Goal: Task Accomplishment & Management: Use online tool/utility

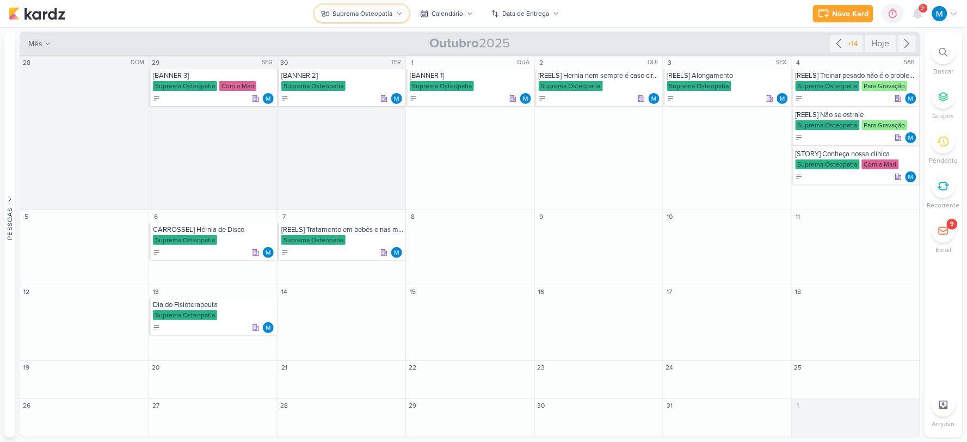
click at [397, 15] on icon at bounding box center [399, 13] width 7 height 7
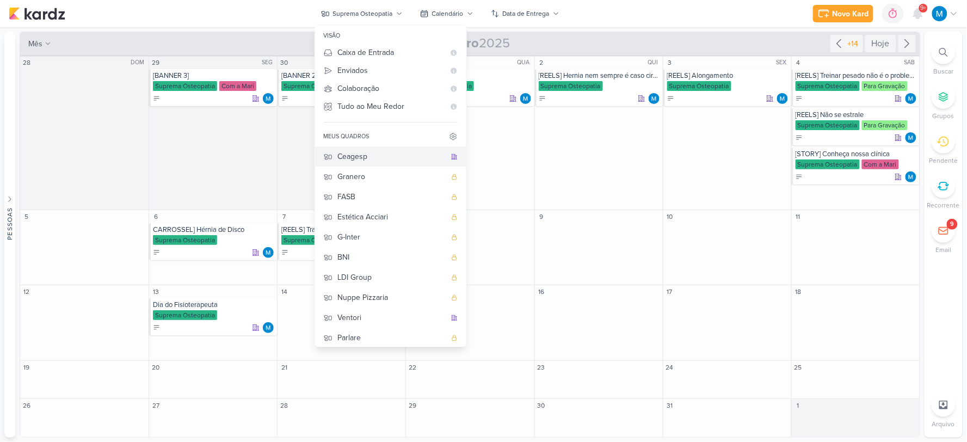
click at [374, 154] on div "Ceagesp" at bounding box center [392, 156] width 108 height 11
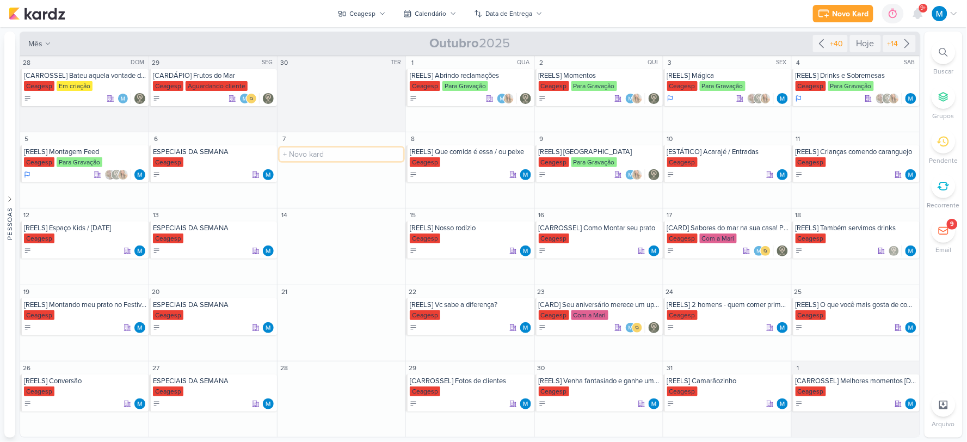
click at [301, 154] on input "text" at bounding box center [341, 154] width 123 height 14
click at [311, 153] on input "[STORY - Sequência de Pratos" at bounding box center [341, 154] width 123 height 14
type input "[STORY] Sequência de Pratos"
click at [324, 151] on div "[STORY] Sequência de Pratos" at bounding box center [342, 151] width 122 height 9
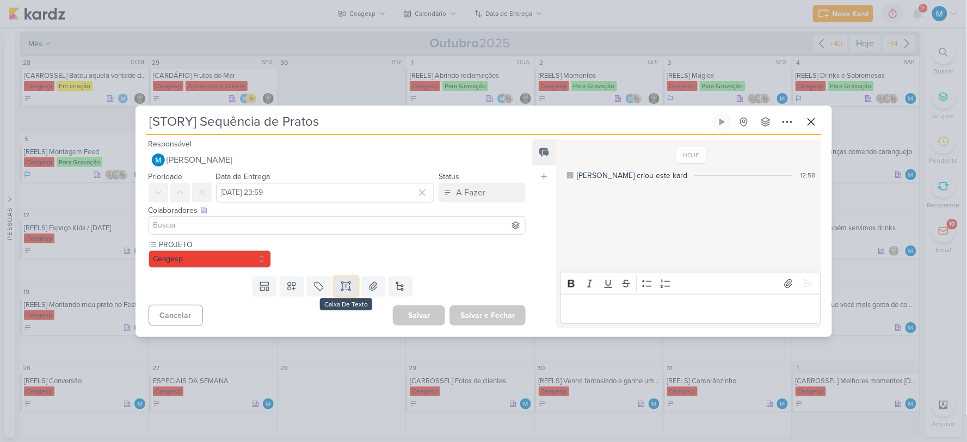
click at [343, 286] on icon at bounding box center [343, 285] width 0 height 5
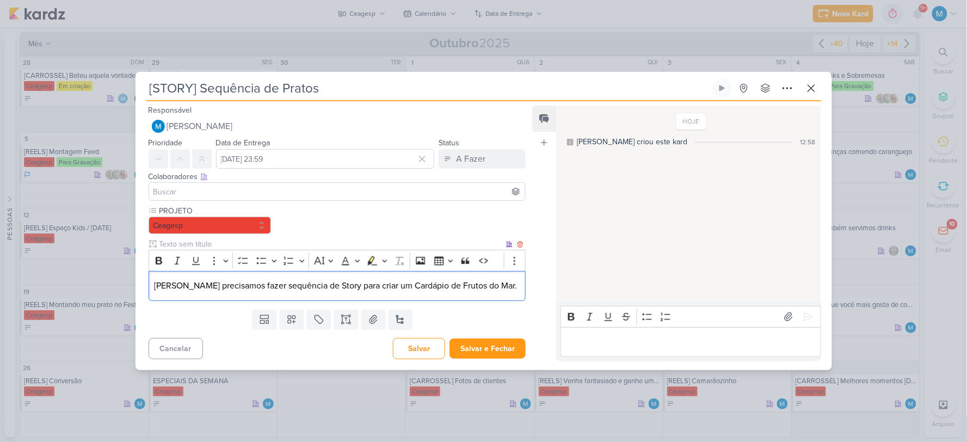
click at [369, 284] on p "[PERSON_NAME] precisamos fazer sequência de Story para criar um Cardápio de Fru…" at bounding box center [337, 285] width 366 height 13
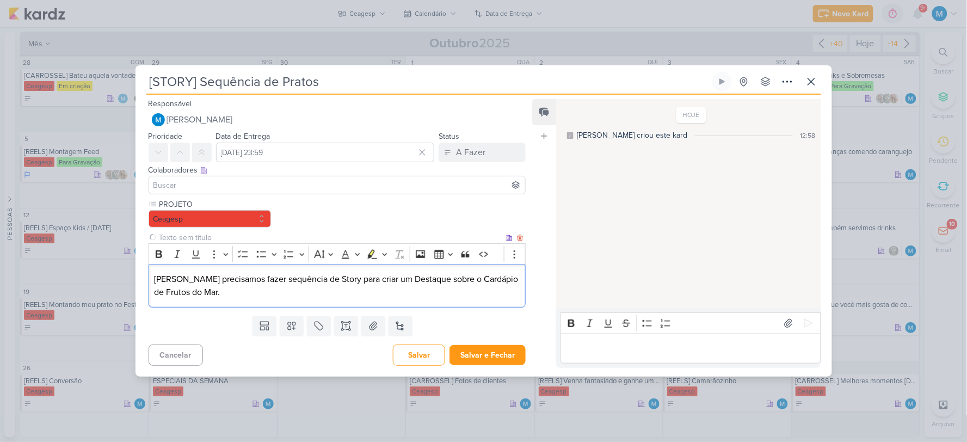
click at [276, 296] on p "[PERSON_NAME] precisamos fazer sequência de Story para criar um Destaque sobre …" at bounding box center [337, 286] width 366 height 26
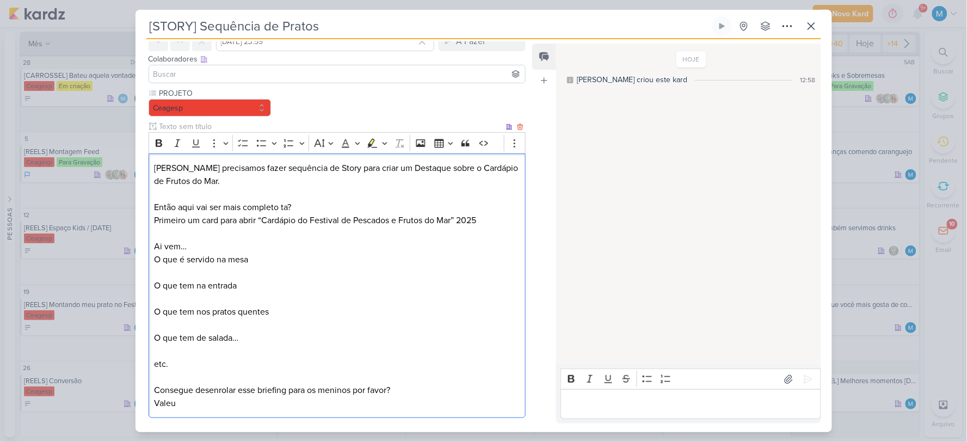
scroll to position [111, 0]
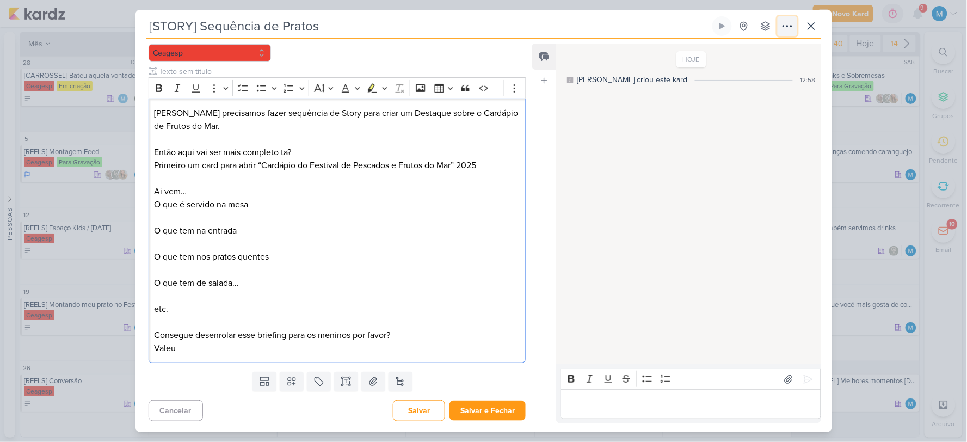
click at [782, 27] on icon at bounding box center [787, 26] width 13 height 13
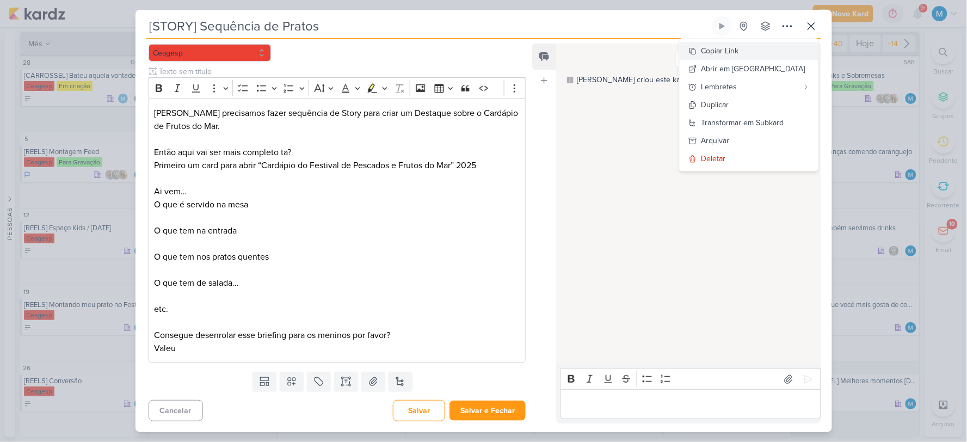
click at [739, 53] on div "Copiar Link" at bounding box center [720, 50] width 38 height 11
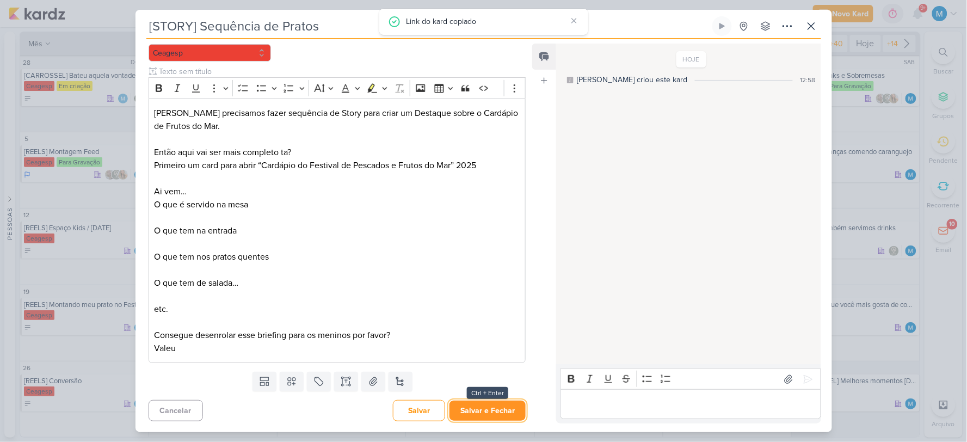
click at [485, 407] on button "Salvar e Fechar" at bounding box center [487, 410] width 76 height 20
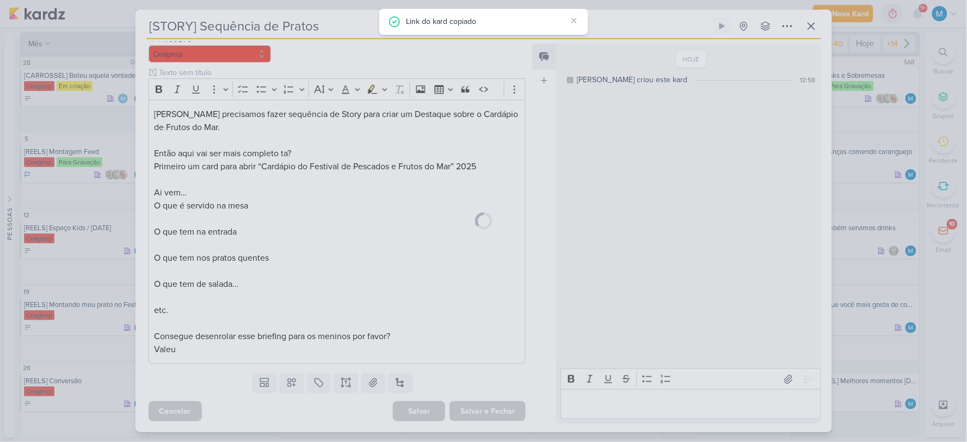
scroll to position [110, 0]
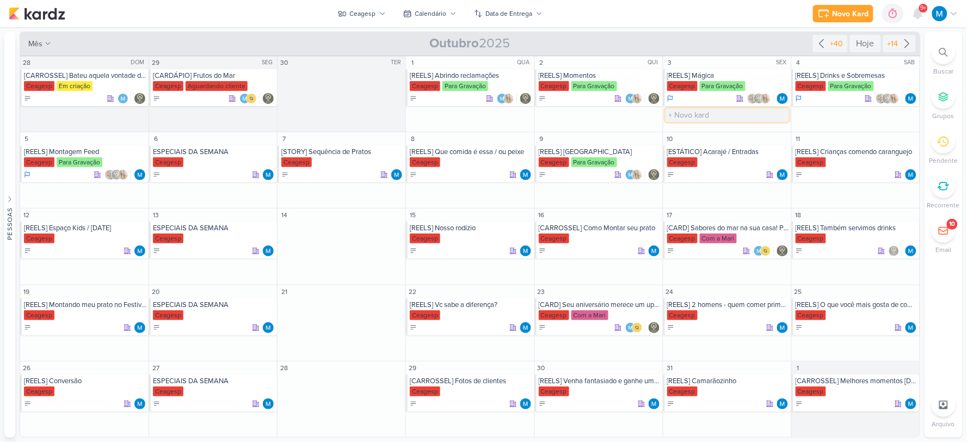
click at [700, 114] on input "text" at bounding box center [726, 115] width 123 height 14
type input "ROTEIRO DE ANÚNCIOS"
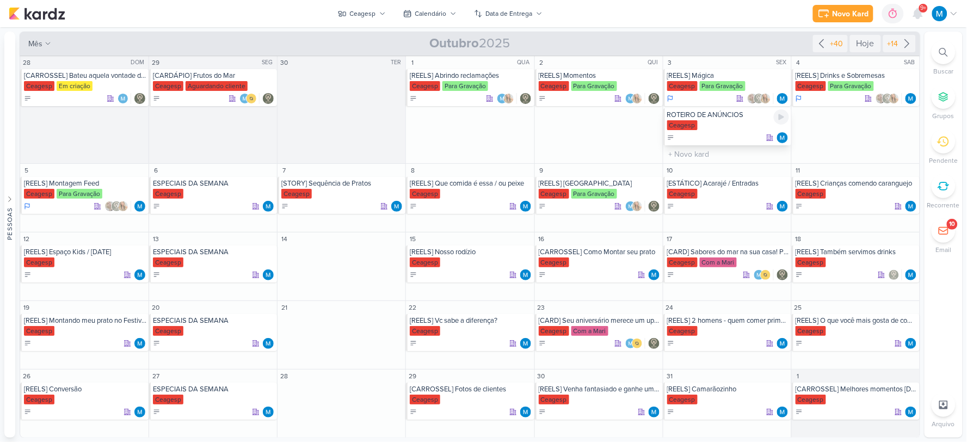
click at [724, 120] on div "Ceagesp" at bounding box center [728, 125] width 122 height 11
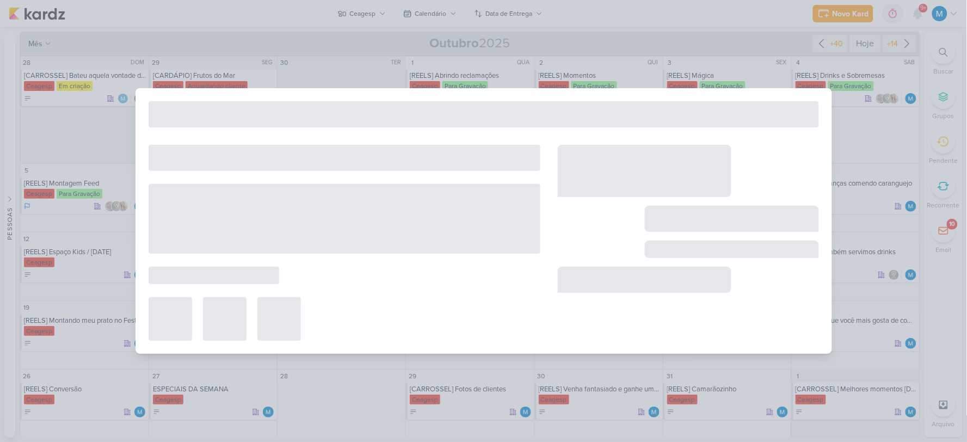
type input "ROTEIRO DE ANÚNCIOS"
type input "[DATE] 23:59"
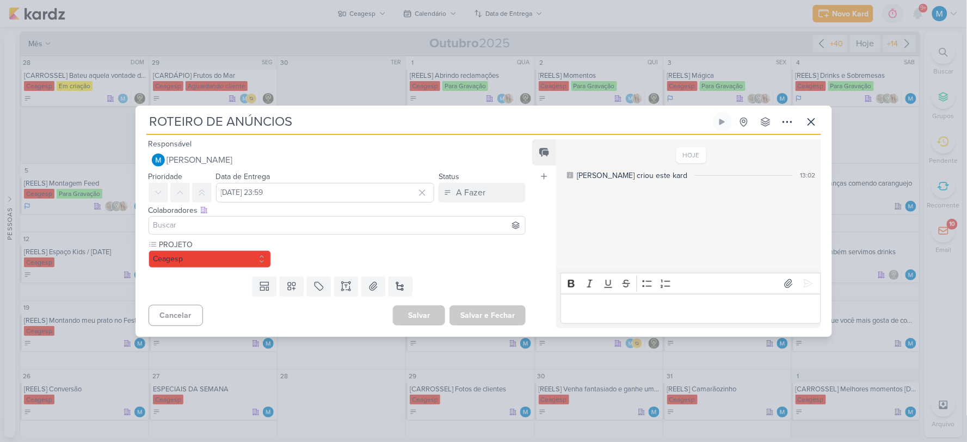
click at [250, 226] on input at bounding box center [337, 225] width 372 height 13
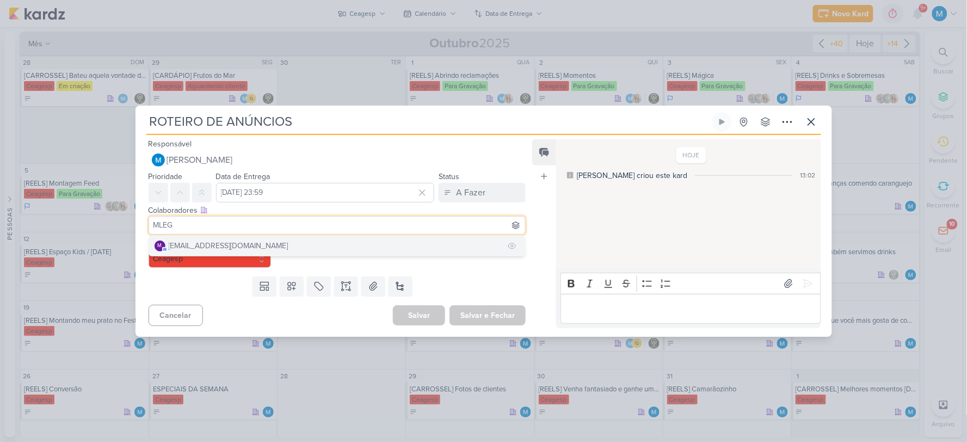
type input "MLEG"
click at [242, 245] on div "[EMAIL_ADDRESS][DOMAIN_NAME]" at bounding box center [229, 245] width 120 height 11
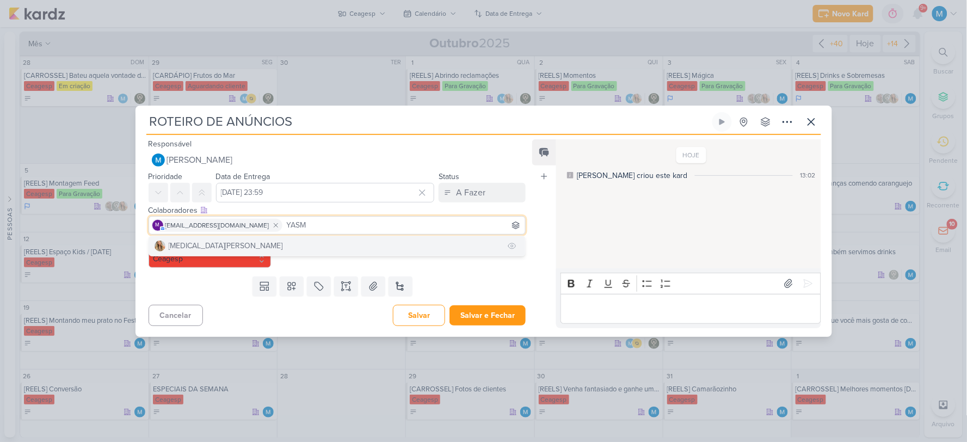
type input "YASM"
click at [274, 240] on button "[MEDICAL_DATA][PERSON_NAME]" at bounding box center [337, 246] width 376 height 20
type input "GAB"
click at [220, 245] on button "[PERSON_NAME]" at bounding box center [337, 246] width 376 height 20
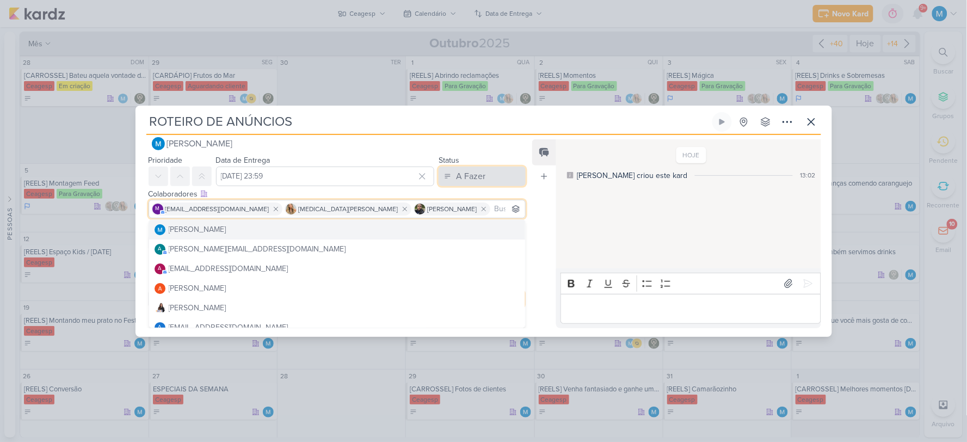
click at [472, 183] on div "A Fazer" at bounding box center [470, 176] width 29 height 13
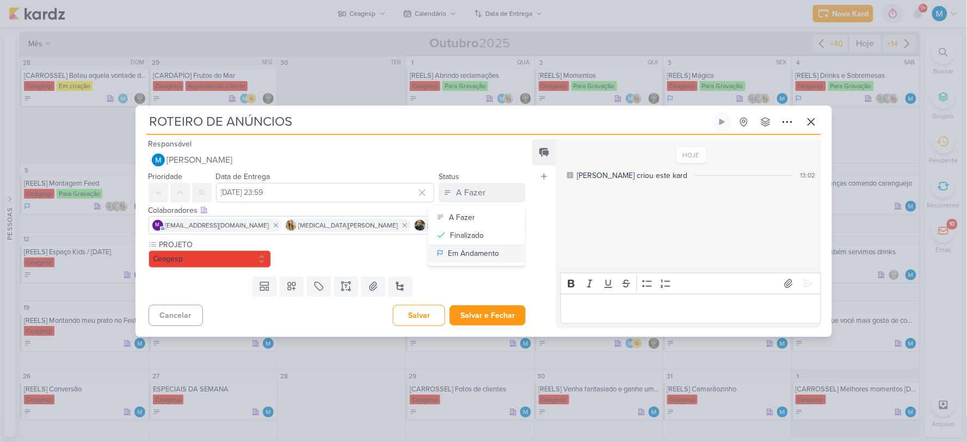
click at [470, 247] on div "Em Andamento" at bounding box center [473, 252] width 51 height 11
click at [344, 289] on icon at bounding box center [346, 286] width 11 height 11
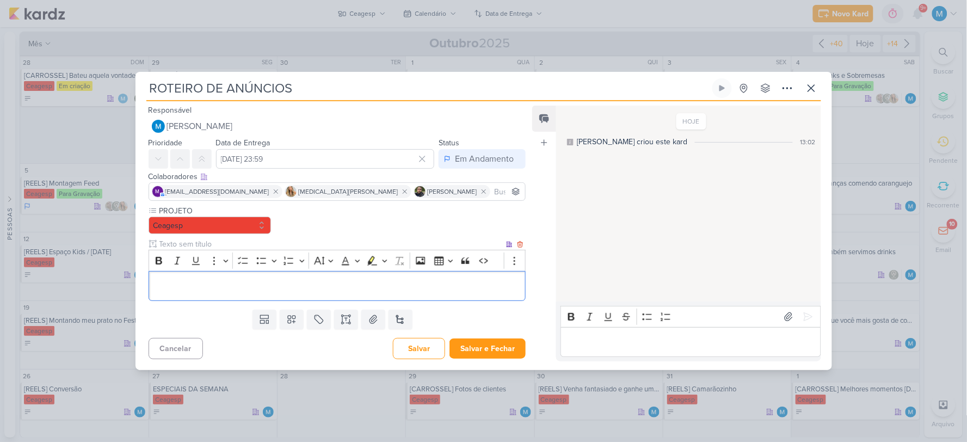
click at [181, 243] on input "text" at bounding box center [330, 243] width 347 height 11
type input "SCRIPT 1"
click at [191, 284] on p "Editor editing area: main" at bounding box center [337, 285] width 366 height 13
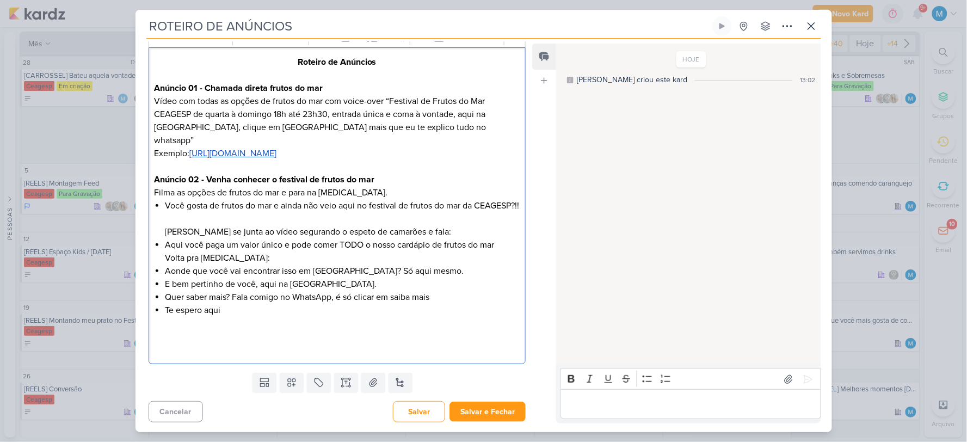
scroll to position [163, 0]
click at [341, 383] on icon at bounding box center [346, 381] width 11 height 11
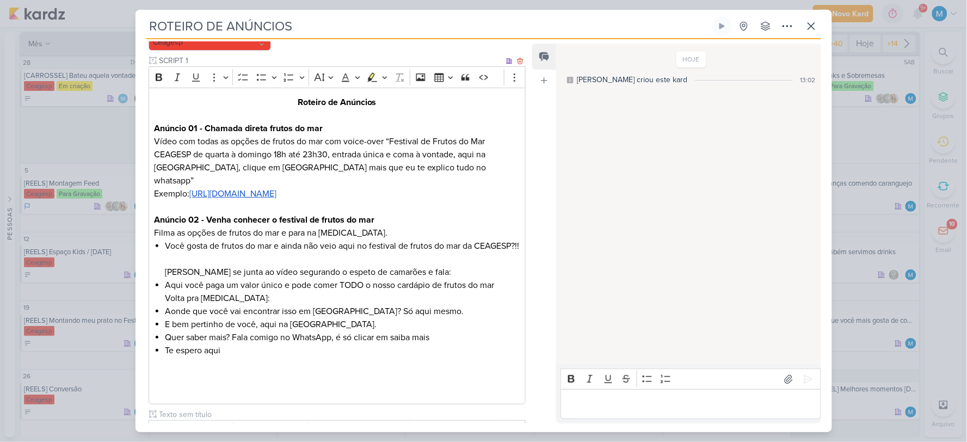
scroll to position [102, 0]
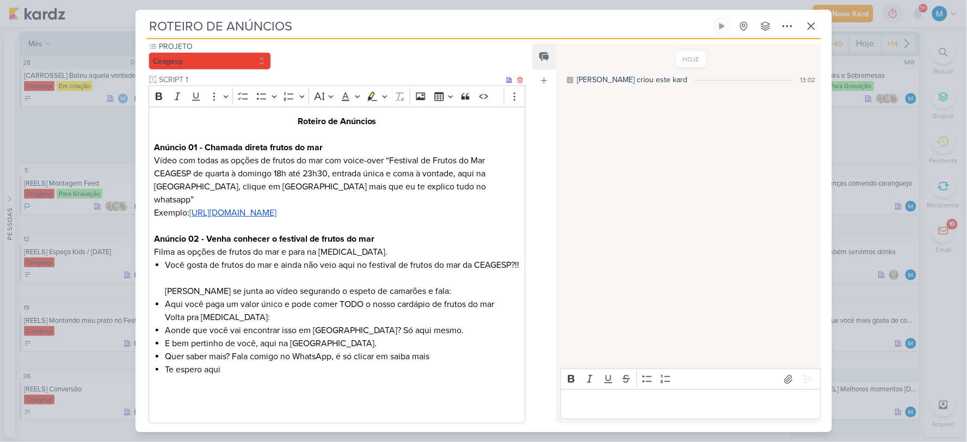
click at [177, 77] on input "SCRIPT 1" at bounding box center [330, 79] width 347 height 11
click at [176, 78] on input "SCRIPT 1" at bounding box center [330, 79] width 347 height 11
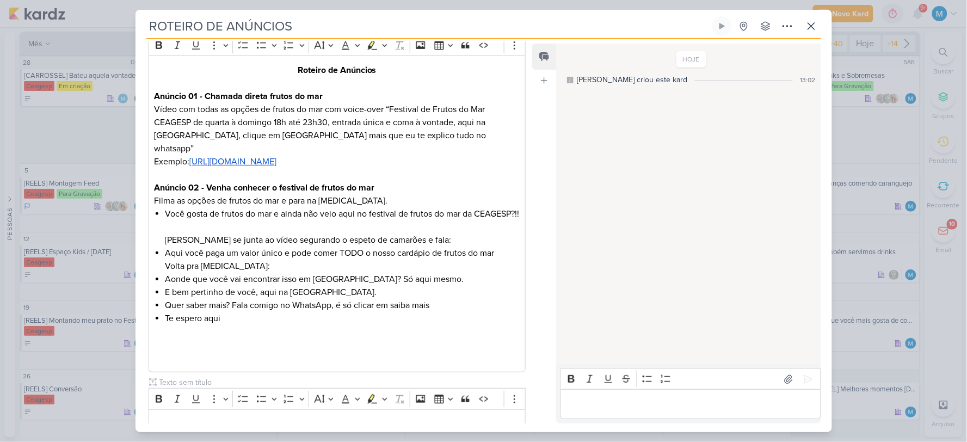
scroll to position [230, 0]
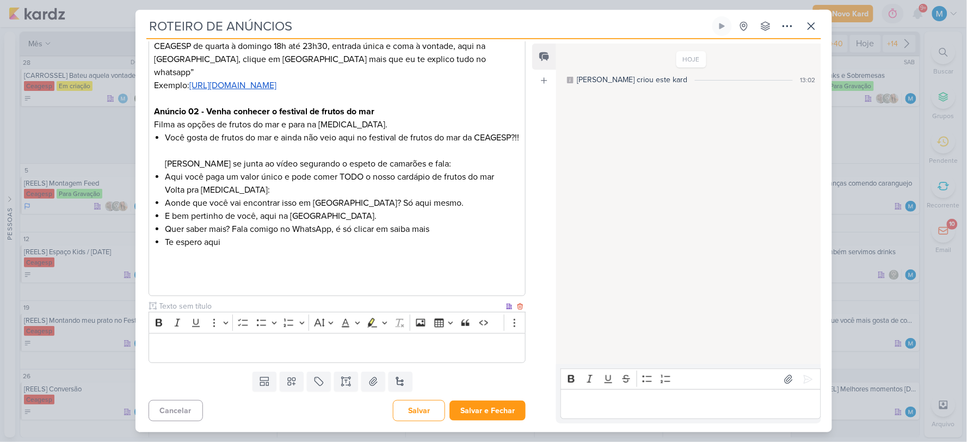
click at [181, 301] on input "text" at bounding box center [330, 305] width 347 height 11
paste input "SCRIPT 1"
type input "SCRIPT 2"
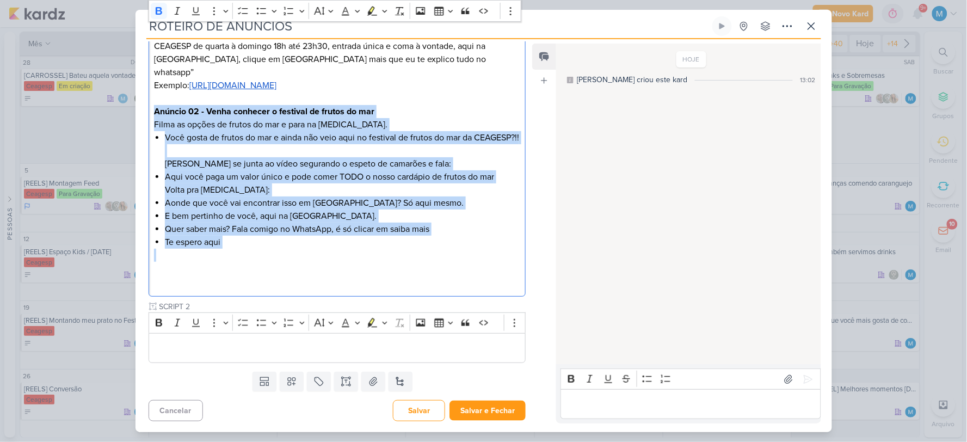
drag, startPoint x: 156, startPoint y: 98, endPoint x: 237, endPoint y: 253, distance: 175.7
click at [237, 253] on div "Roteiro de Anúncios Anúncio 01 - Chamada direta frutos do mar Vídeo com todas a…" at bounding box center [336, 137] width 377 height 317
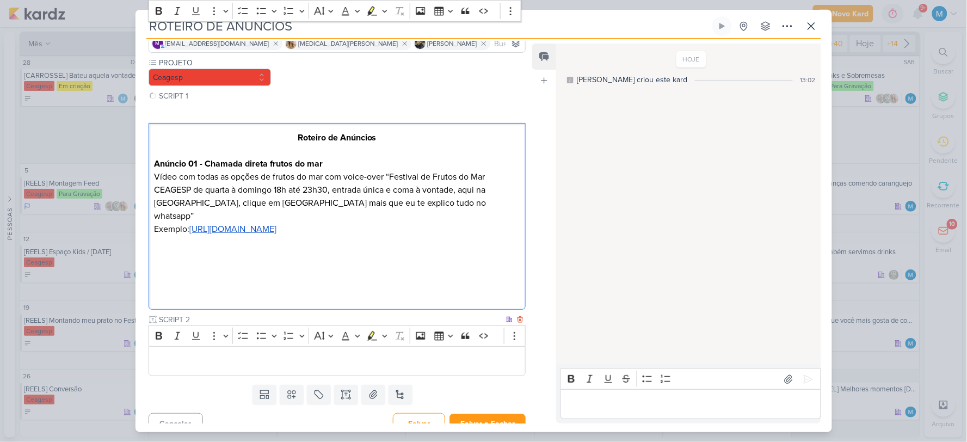
click at [203, 355] on p "Editor editing area: main" at bounding box center [337, 361] width 366 height 13
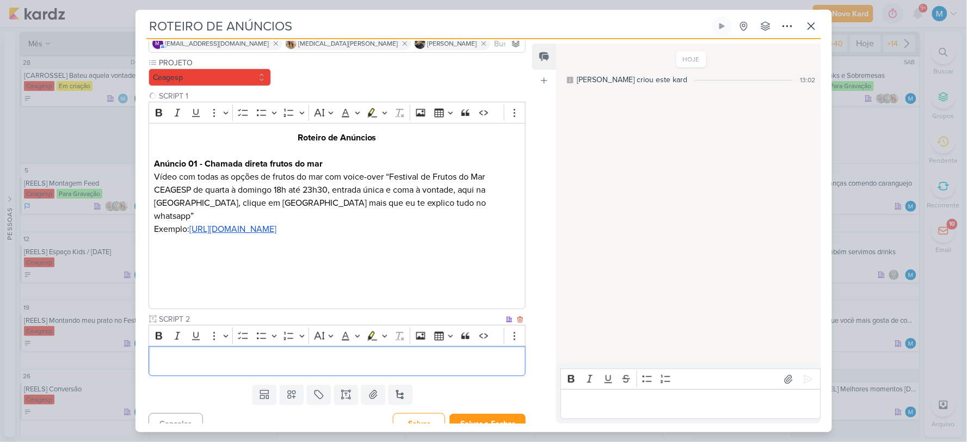
scroll to position [174, 0]
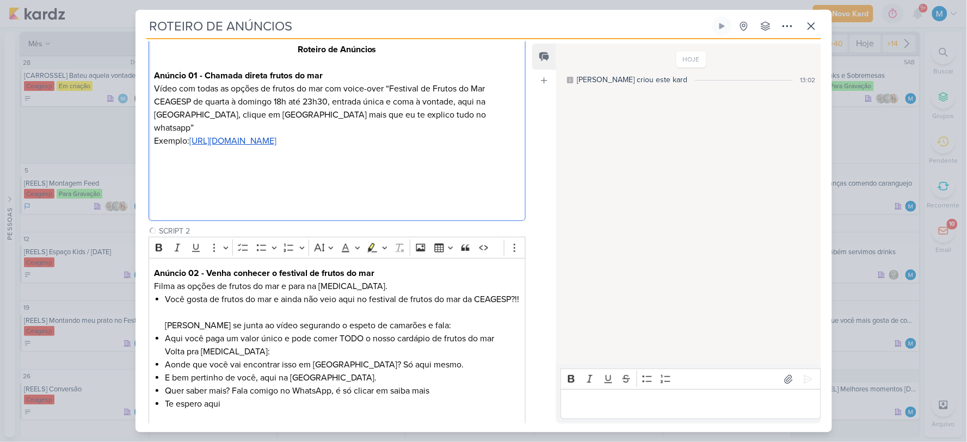
click at [182, 174] on p "Editor editing area: main" at bounding box center [337, 180] width 366 height 13
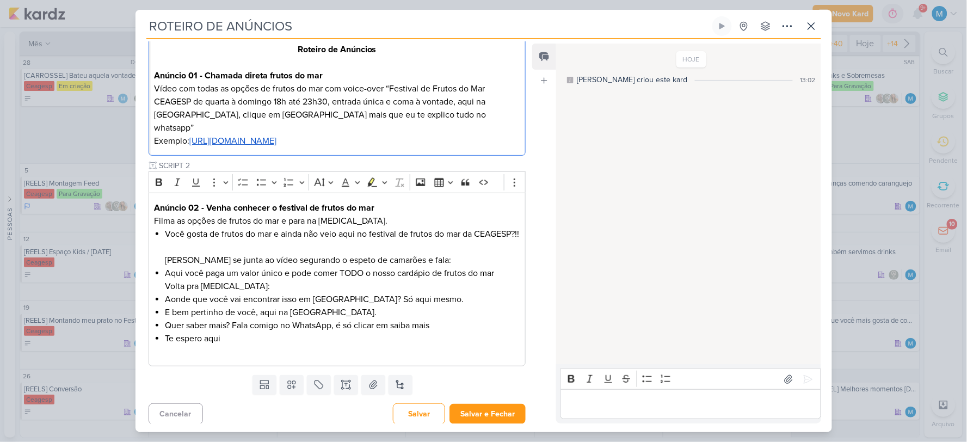
scroll to position [53, 0]
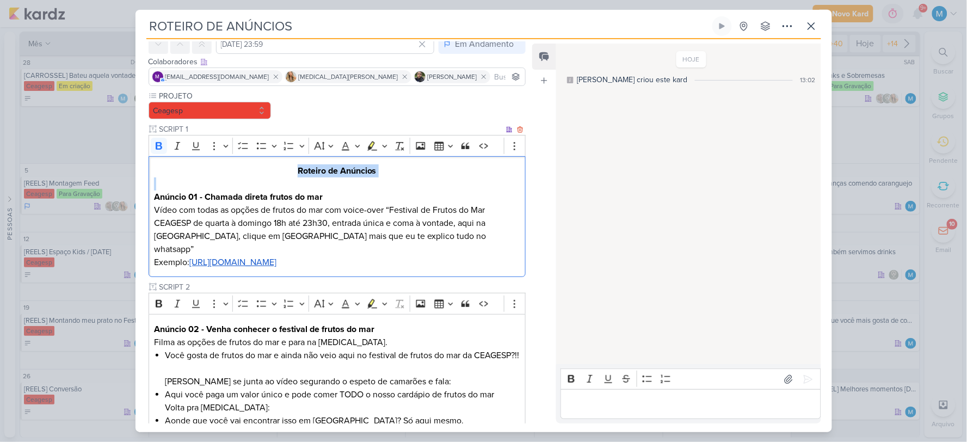
drag, startPoint x: 279, startPoint y: 172, endPoint x: 482, endPoint y: 176, distance: 204.0
click at [483, 181] on div "Roteiro de Anúncios Anúncio 01 - Chamada direta frutos do mar Vídeo com todas a…" at bounding box center [336, 216] width 377 height 121
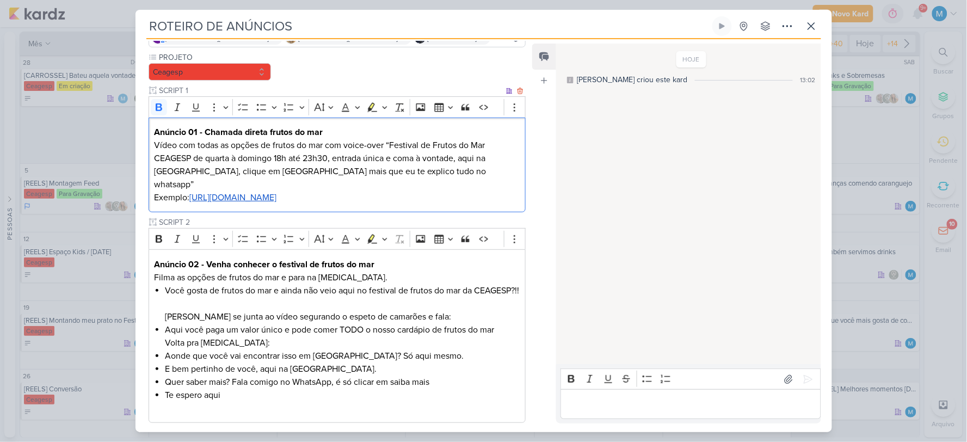
scroll to position [151, 0]
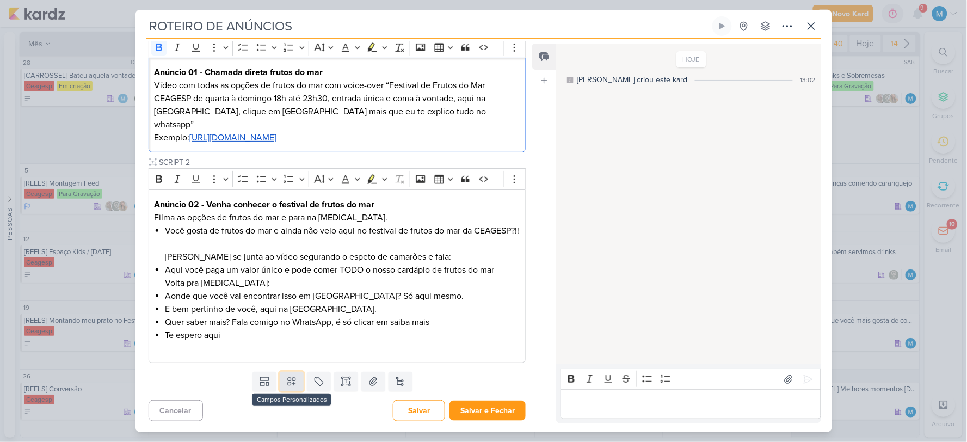
click at [286, 383] on icon at bounding box center [291, 381] width 11 height 11
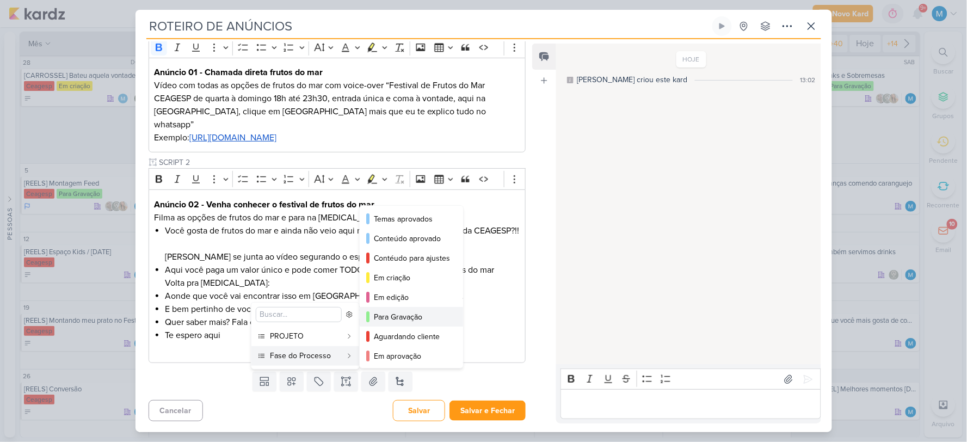
click at [405, 315] on div "Para Gravação" at bounding box center [412, 316] width 76 height 11
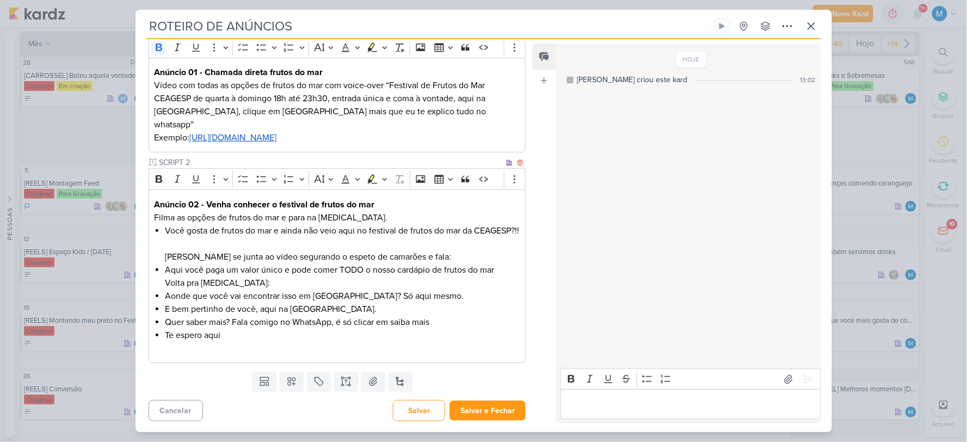
scroll to position [0, 0]
click at [423, 411] on button "Salvar" at bounding box center [419, 410] width 52 height 21
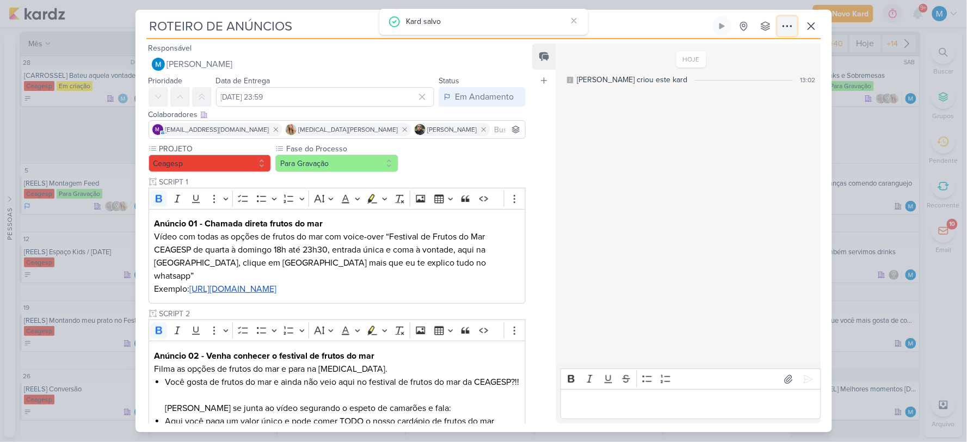
click at [791, 31] on icon at bounding box center [787, 26] width 13 height 13
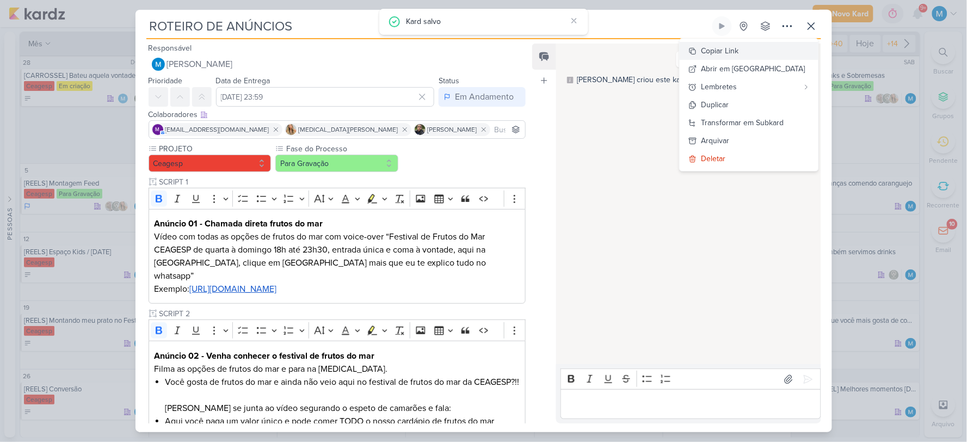
click at [762, 49] on button "Copiar Link" at bounding box center [748, 51] width 139 height 18
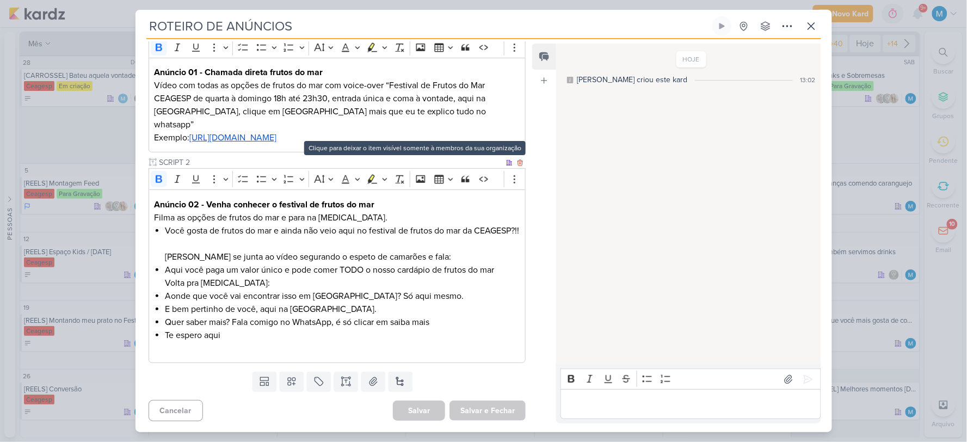
scroll to position [151, 0]
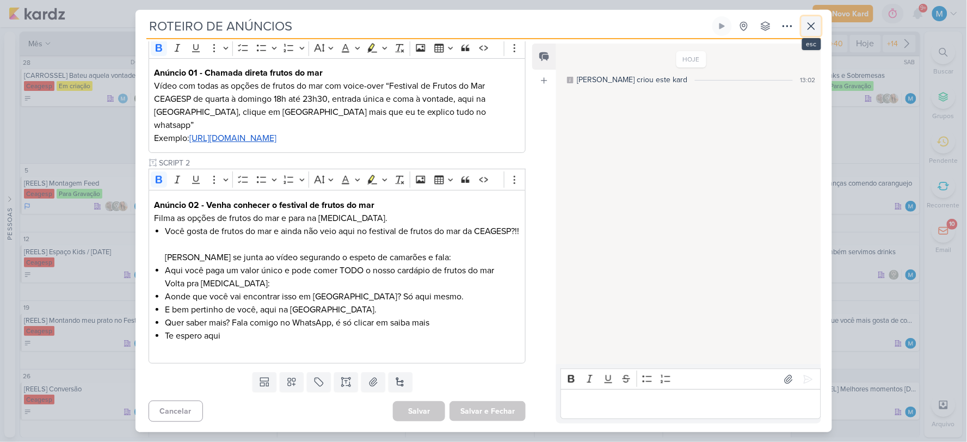
click at [809, 25] on icon at bounding box center [811, 26] width 7 height 7
